Goal: Task Accomplishment & Management: Manage account settings

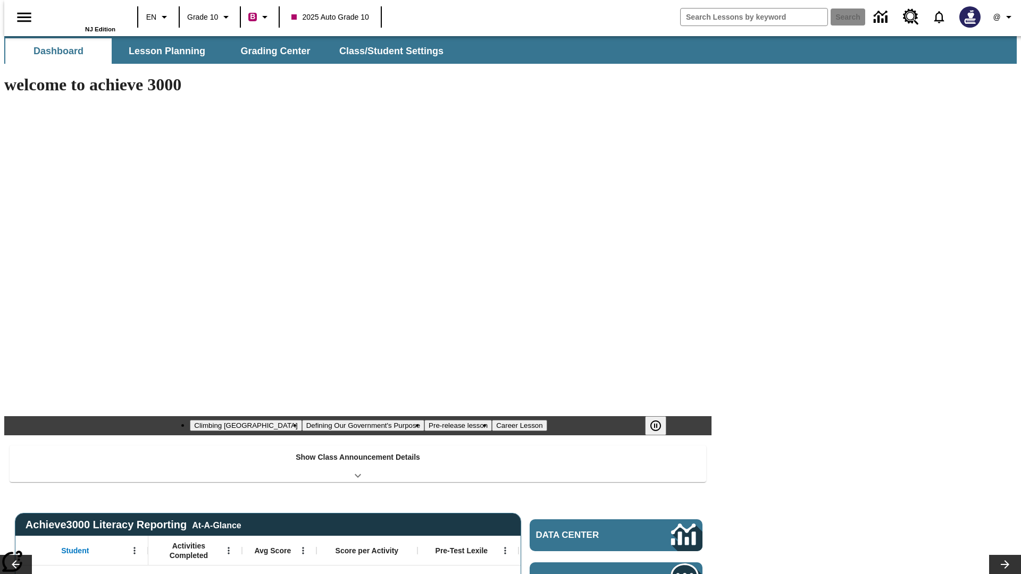
type input "-1"
click at [386, 51] on button "Class/Student Settings" at bounding box center [392, 51] width 122 height 26
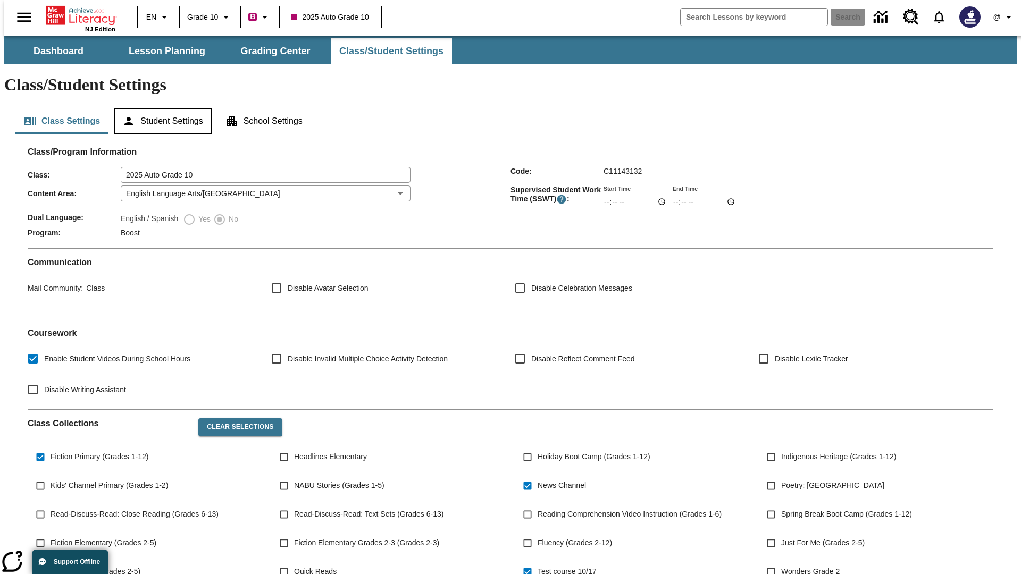
click at [160, 108] on button "Student Settings" at bounding box center [162, 121] width 97 height 26
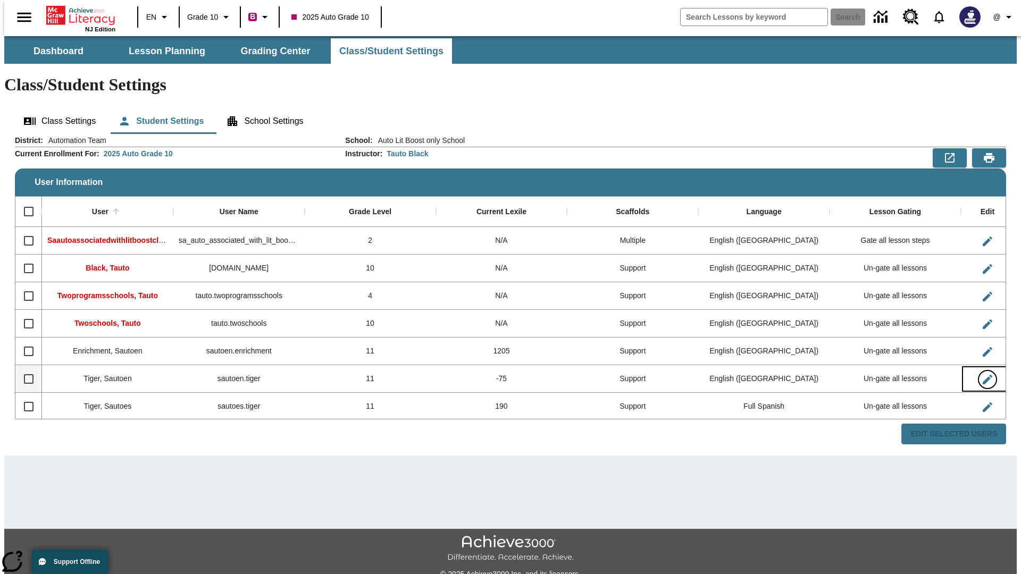
click at [982, 375] on icon "Edit User" at bounding box center [987, 380] width 10 height 10
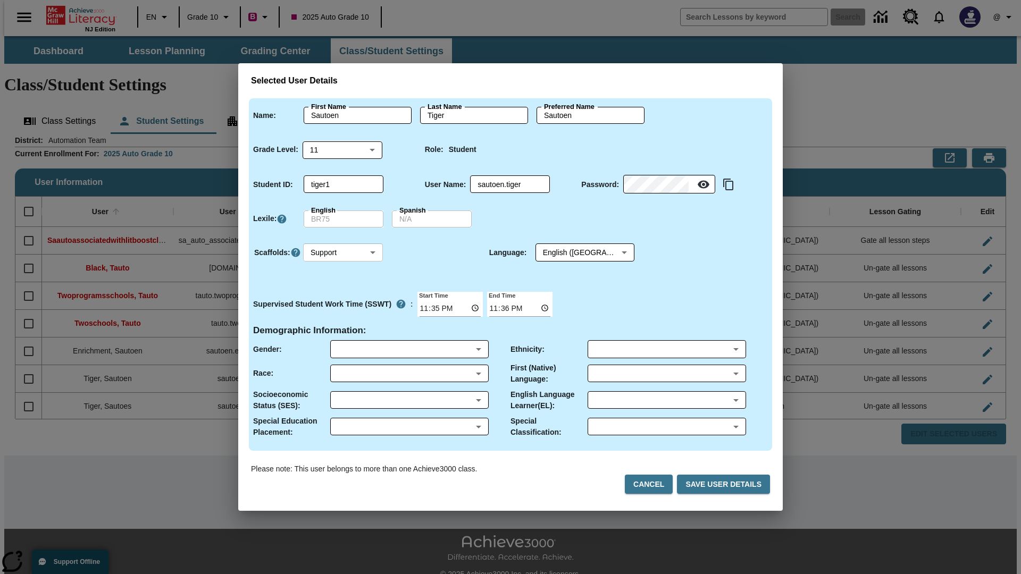
click at [343, 253] on body "Skip to main content NJ Edition EN Grade 10 B 2025 Auto Grade 10 Search 0 @ Das…" at bounding box center [510, 316] width 1012 height 561
click at [343, 292] on li "Support" at bounding box center [343, 292] width 80 height 18
click at [575, 253] on body "Skip to main content NJ Edition EN Grade 10 B 2025 Auto Grade 10 Search 0 @ Das…" at bounding box center [510, 316] width 1012 height 561
click at [343, 253] on body "Skip to main content NJ Edition EN Grade 10 B 2025 Auto Grade 10 Search 0 @ Das…" at bounding box center [510, 316] width 1012 height 561
click at [343, 309] on li "Enrichment" at bounding box center [343, 310] width 80 height 18
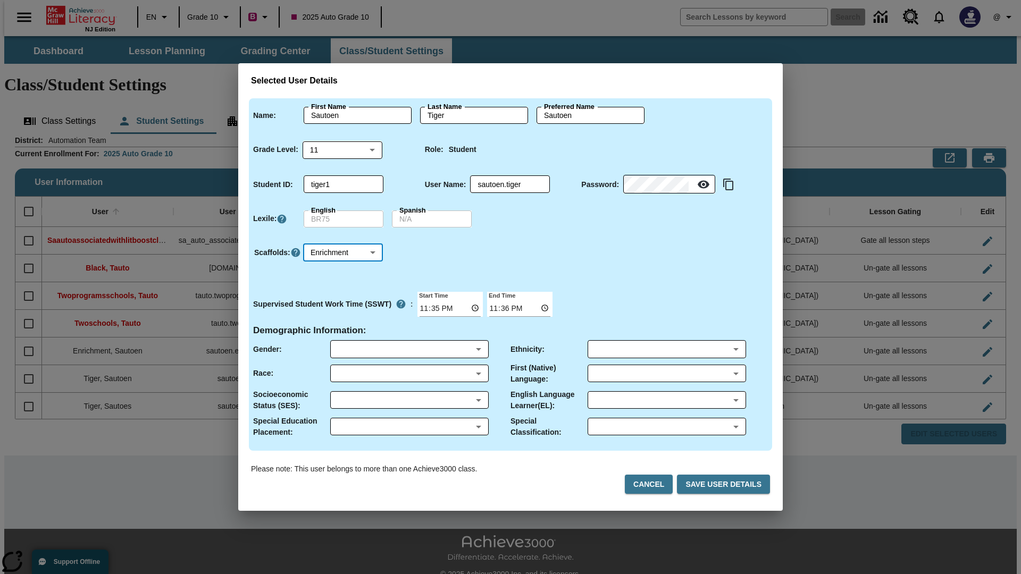
click at [343, 253] on body "Skip to main content NJ Edition EN Grade 10 B 2025 Auto Grade 10 Search 0 @ Das…" at bounding box center [510, 316] width 1012 height 561
click at [343, 274] on li "Standard" at bounding box center [343, 275] width 80 height 18
type input "0"
